Goal: Navigation & Orientation: Find specific page/section

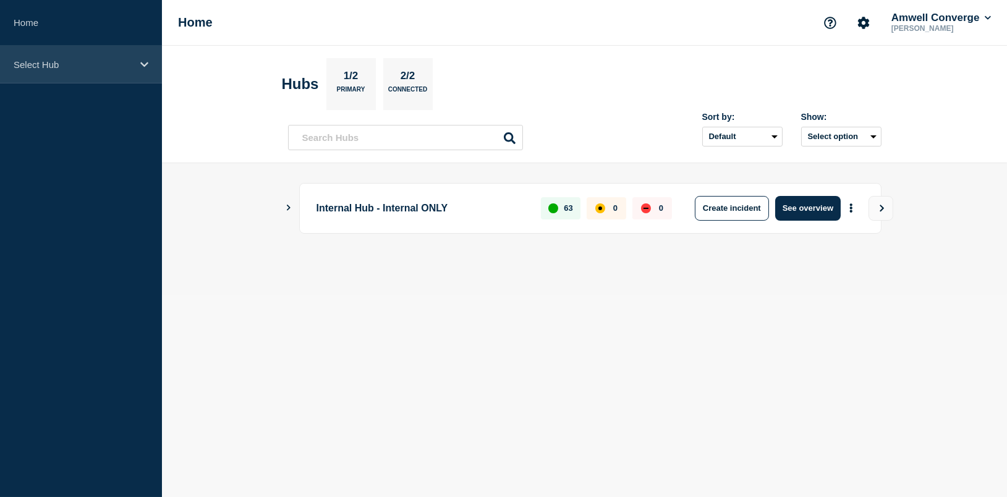
click at [85, 67] on p "Select Hub" at bounding box center [73, 64] width 119 height 11
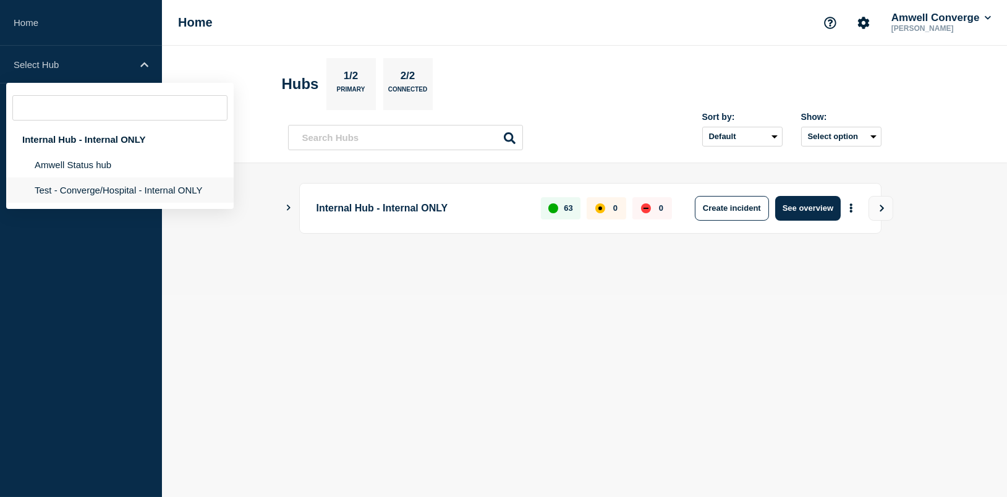
click at [109, 195] on li "Test - Converge/Hospital - Internal ONLY" at bounding box center [119, 189] width 227 height 25
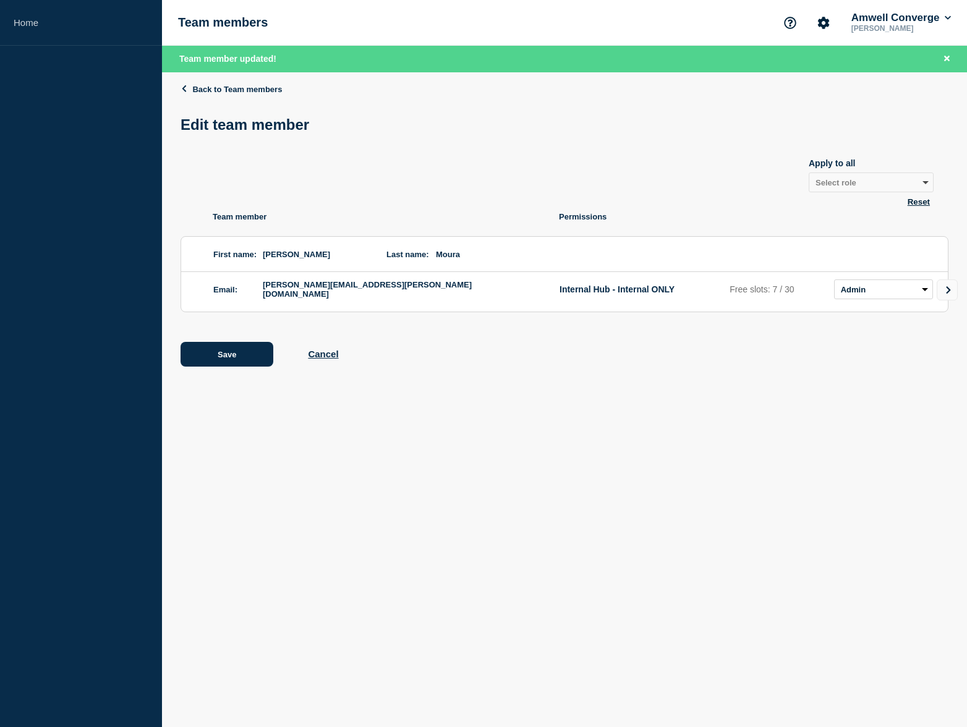
click at [137, 52] on aside "Home" at bounding box center [81, 363] width 162 height 727
